Goal: Navigation & Orientation: Find specific page/section

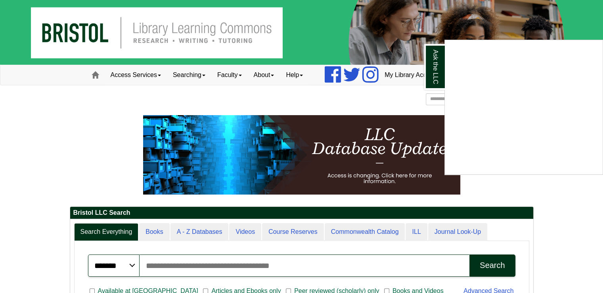
click at [136, 74] on div "Ask the LLC" at bounding box center [301, 146] width 603 height 293
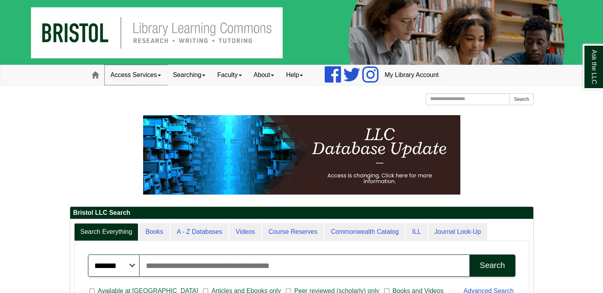
click at [142, 75] on link "Access Services" at bounding box center [136, 75] width 62 height 20
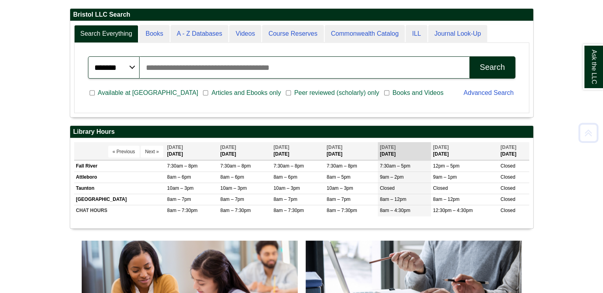
scroll to position [198, 0]
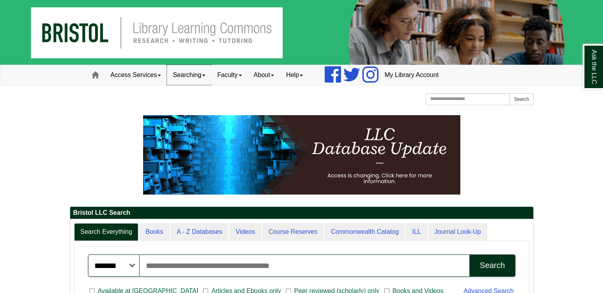
click at [209, 74] on link "Searching" at bounding box center [189, 75] width 44 height 20
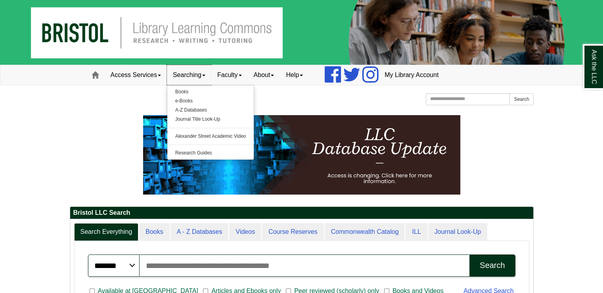
click at [209, 74] on link "Searching" at bounding box center [189, 75] width 44 height 20
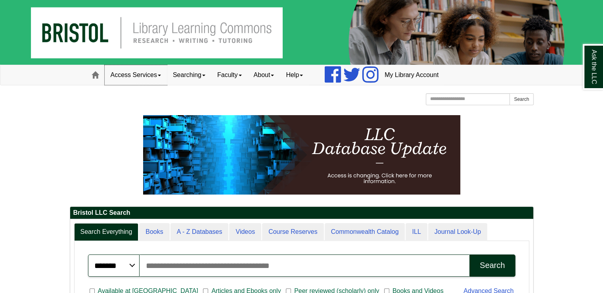
click at [144, 74] on link "Access Services" at bounding box center [136, 75] width 62 height 20
click at [136, 81] on link "Access Services" at bounding box center [136, 75] width 62 height 20
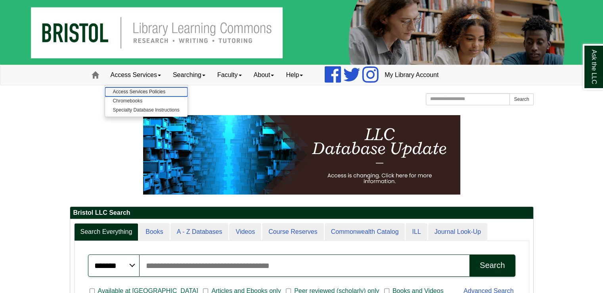
click at [132, 89] on link "Access Services Policies" at bounding box center [146, 91] width 82 height 9
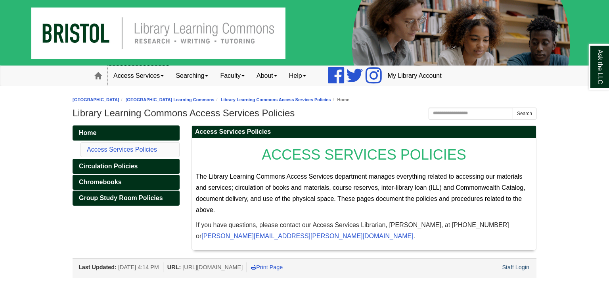
click at [134, 77] on link "Access Services" at bounding box center [138, 76] width 62 height 20
click at [94, 98] on link "[GEOGRAPHIC_DATA]" at bounding box center [96, 99] width 47 height 5
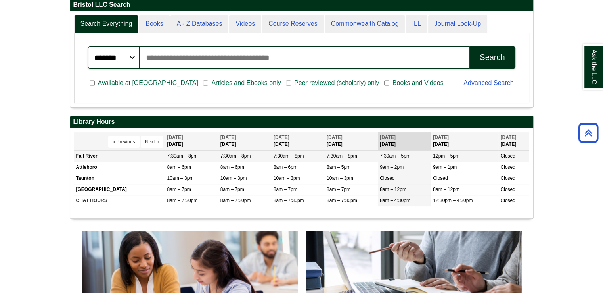
scroll to position [277, 0]
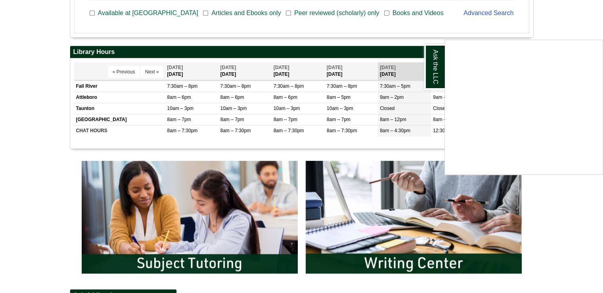
click at [572, 213] on div "Ask the LLC" at bounding box center [301, 146] width 603 height 293
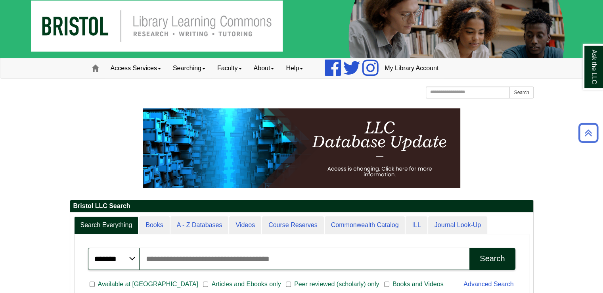
scroll to position [0, 0]
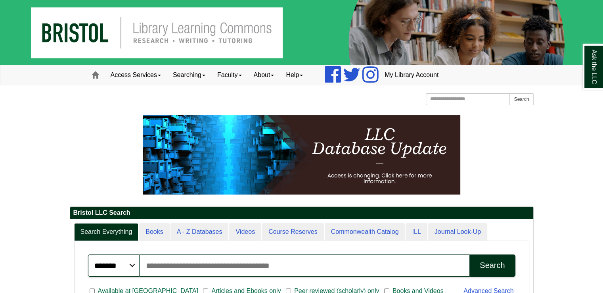
click at [194, 40] on img at bounding box center [301, 32] width 603 height 65
click at [146, 31] on img at bounding box center [301, 32] width 603 height 65
click at [161, 73] on link "Access Services" at bounding box center [136, 75] width 62 height 20
click at [192, 70] on link "Searching" at bounding box center [189, 75] width 44 height 20
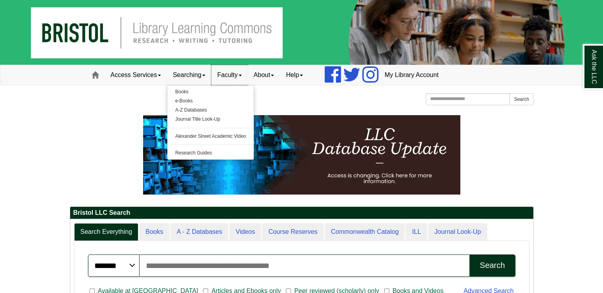
click at [248, 69] on link "Faculty" at bounding box center [229, 75] width 36 height 20
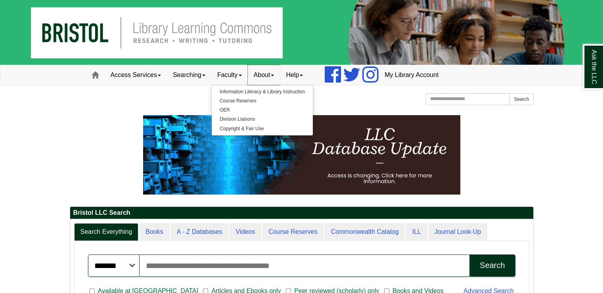
click at [265, 73] on link "About" at bounding box center [264, 75] width 33 height 20
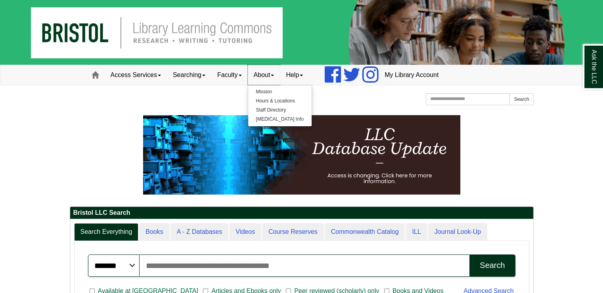
click at [265, 73] on link "About" at bounding box center [264, 75] width 33 height 20
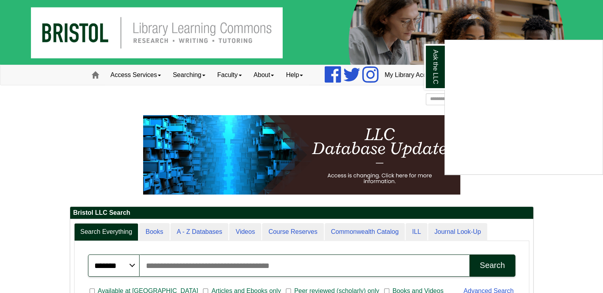
click at [95, 75] on div "Ask the LLC" at bounding box center [301, 146] width 603 height 293
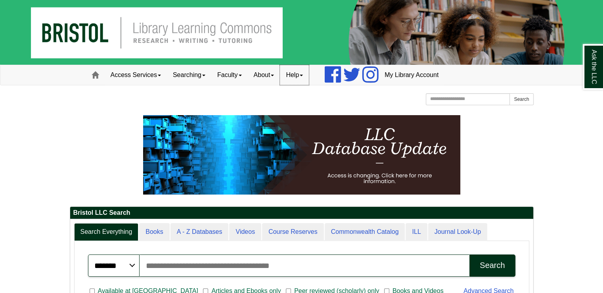
click at [299, 76] on link "Help" at bounding box center [294, 75] width 29 height 20
click at [278, 78] on link "About" at bounding box center [264, 75] width 33 height 20
click at [236, 74] on link "Faculty" at bounding box center [229, 75] width 36 height 20
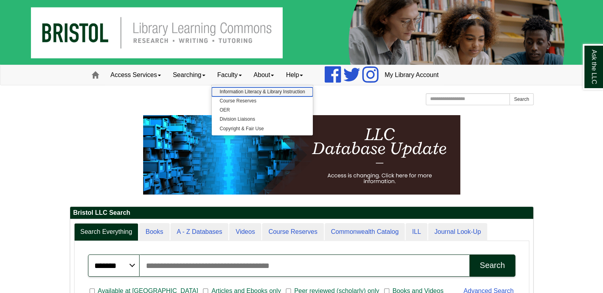
click at [238, 90] on link "Information Literacy & Library Instruction" at bounding box center [262, 91] width 101 height 9
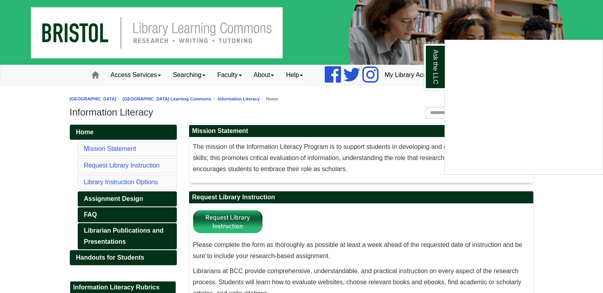
click at [234, 75] on div "Ask the LLC" at bounding box center [301, 146] width 603 height 293
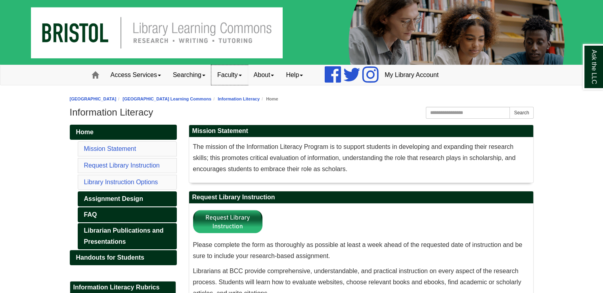
click at [234, 75] on link "Faculty" at bounding box center [229, 75] width 36 height 20
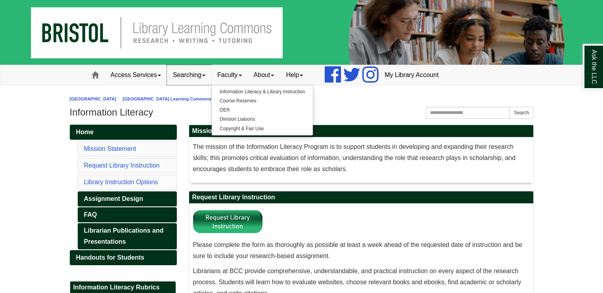
click at [201, 73] on link "Searching" at bounding box center [189, 75] width 44 height 20
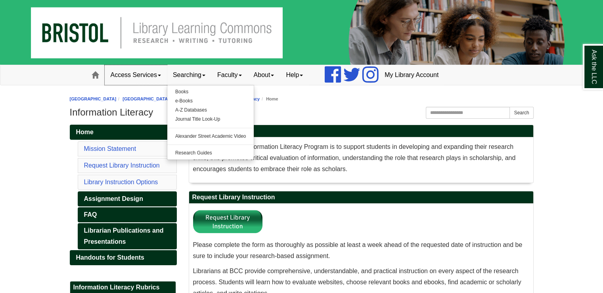
click at [149, 77] on link "Access Services" at bounding box center [136, 75] width 62 height 20
